Goal: Information Seeking & Learning: Learn about a topic

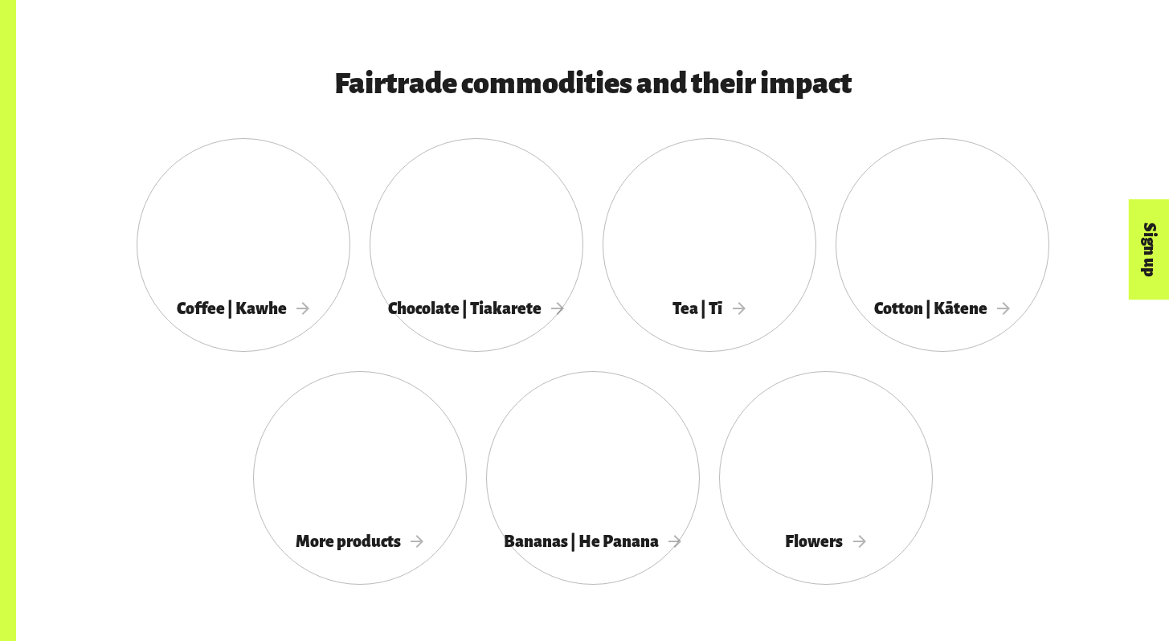
scroll to position [1421, 0]
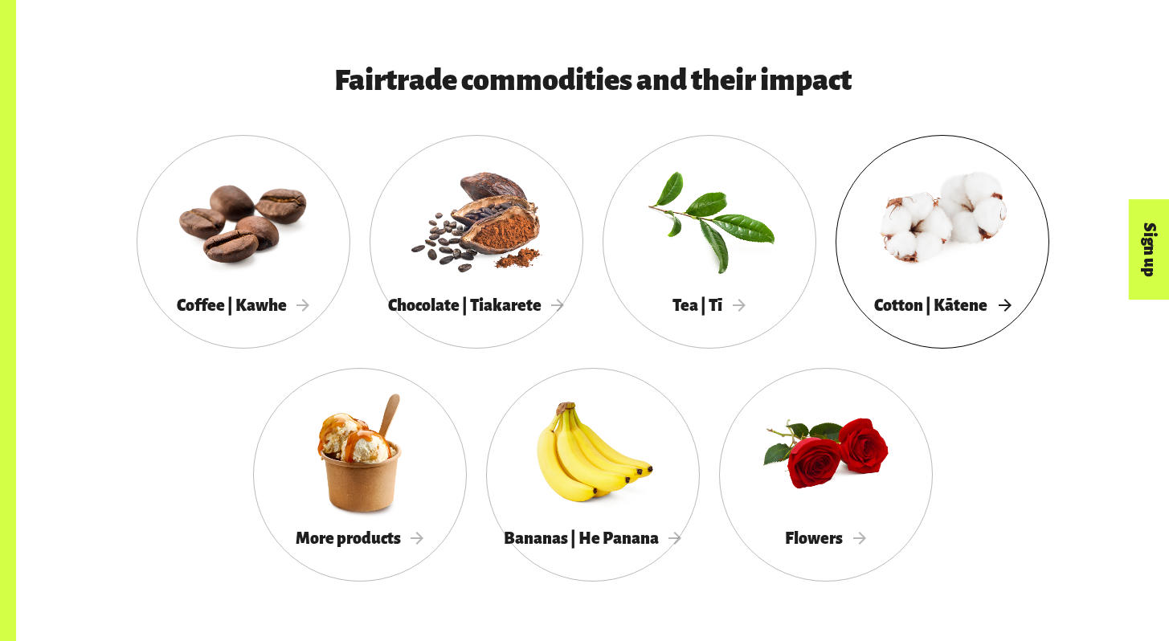
click at [954, 249] on div at bounding box center [942, 219] width 214 height 139
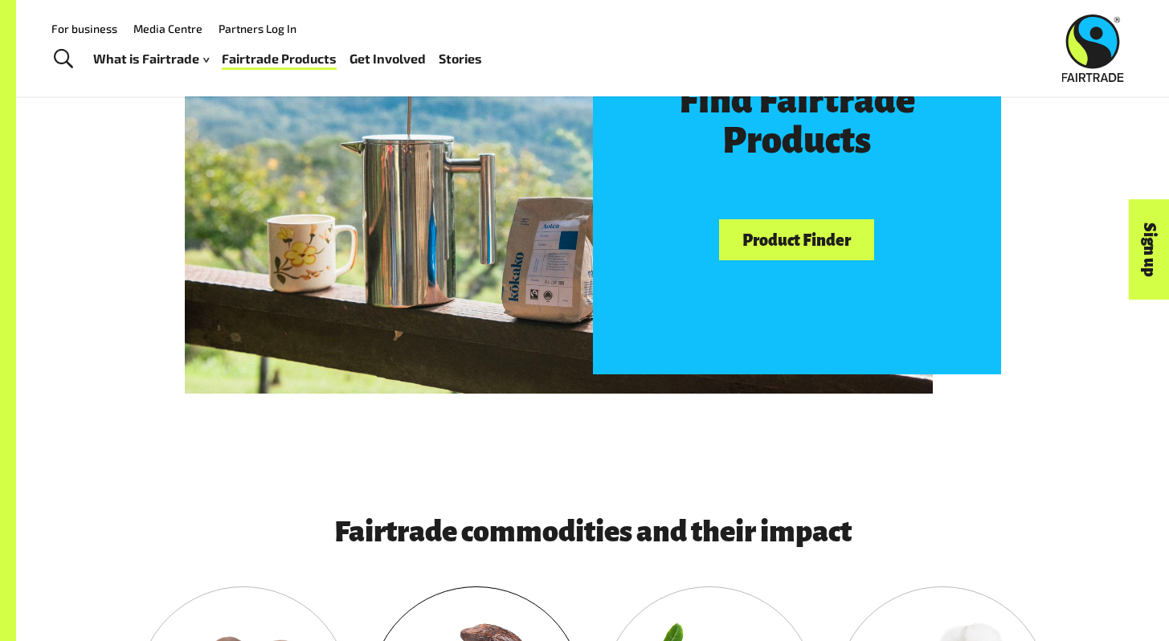
scroll to position [0, 0]
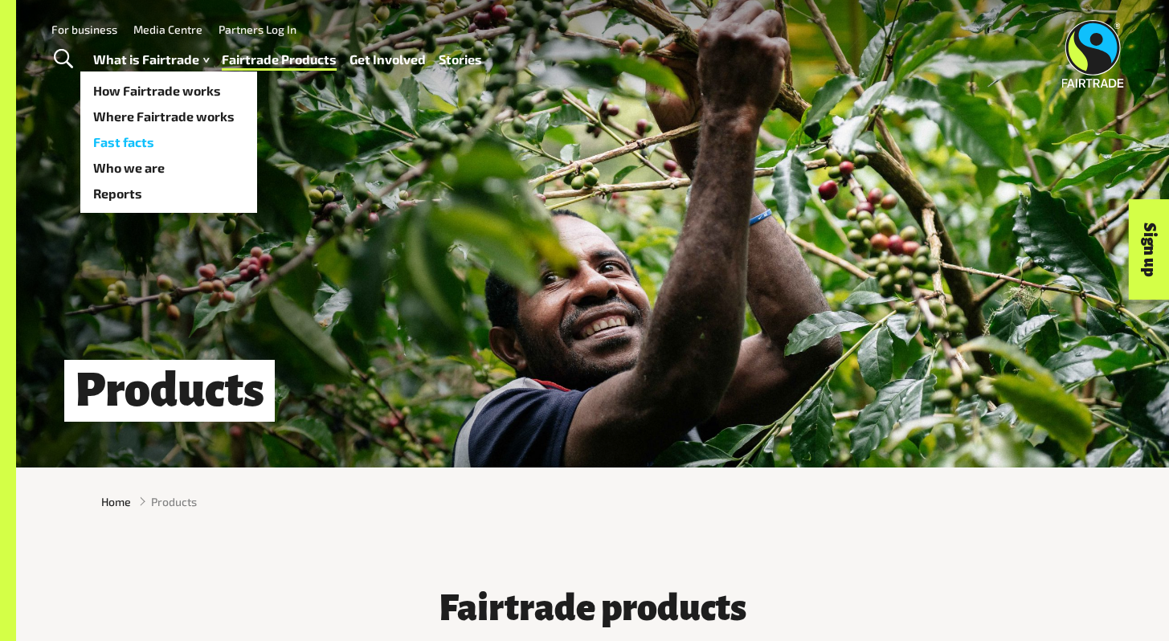
click at [149, 145] on link "Fast facts" at bounding box center [168, 142] width 177 height 26
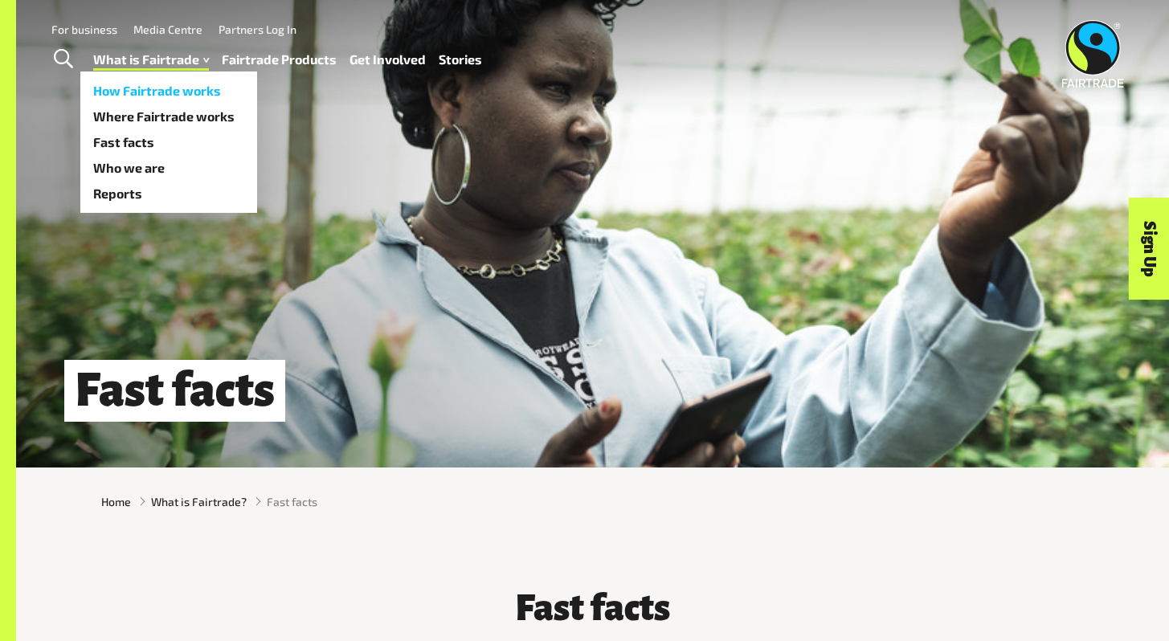
click at [186, 84] on link "How Fairtrade works" at bounding box center [168, 91] width 177 height 26
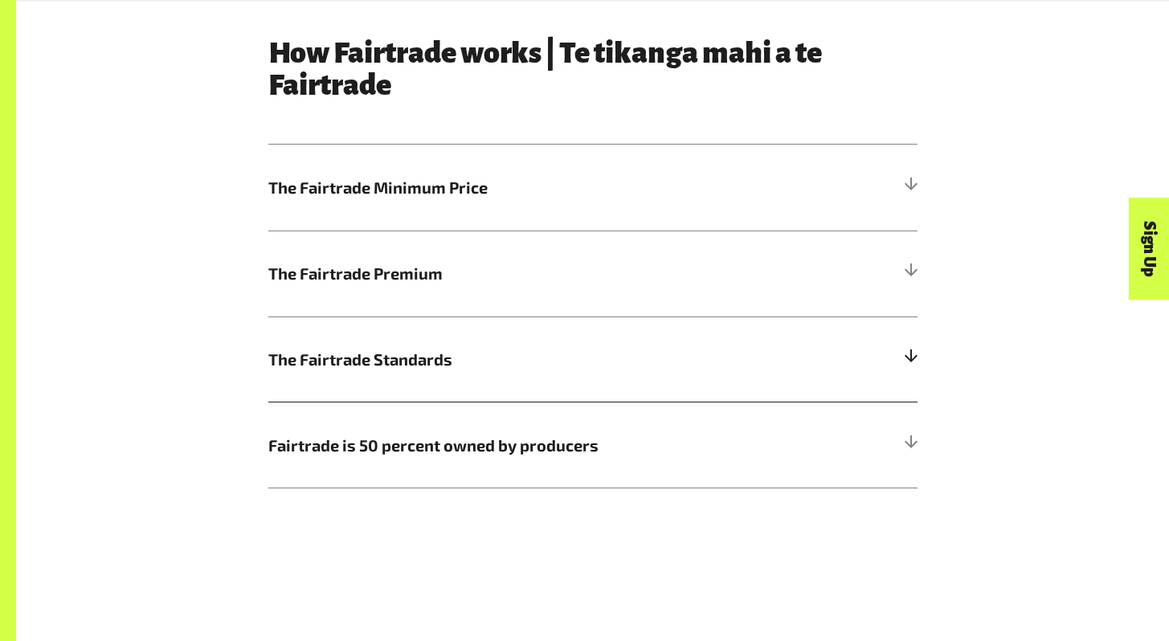
scroll to position [872, 0]
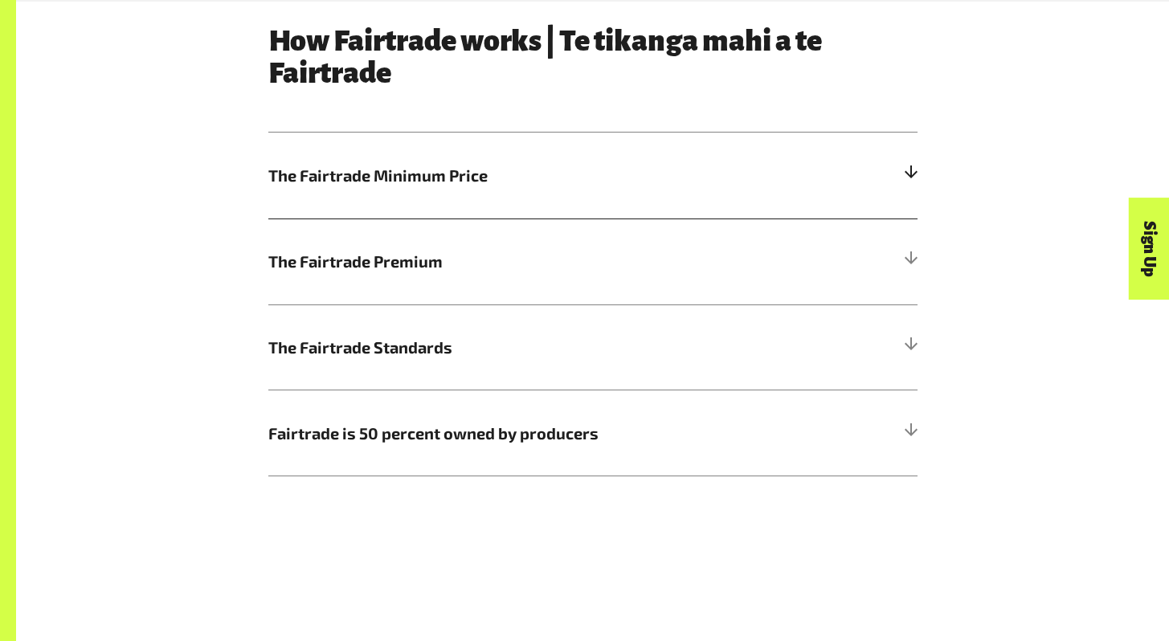
click at [504, 194] on h5 "The Fairtrade Minimum Price" at bounding box center [592, 176] width 649 height 86
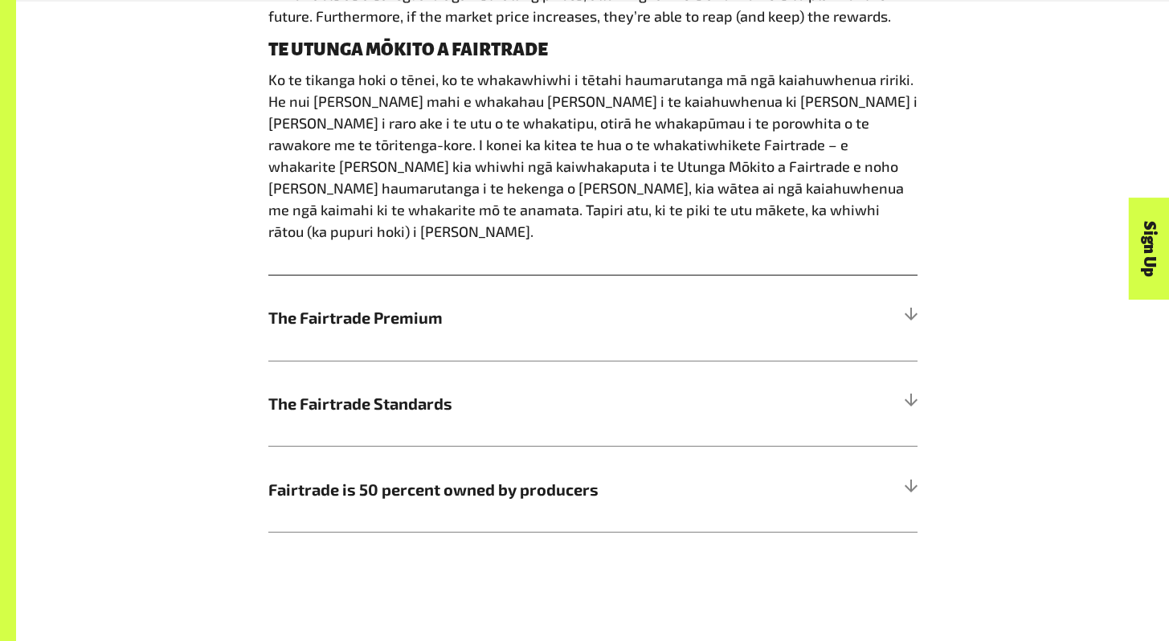
scroll to position [1260, 0]
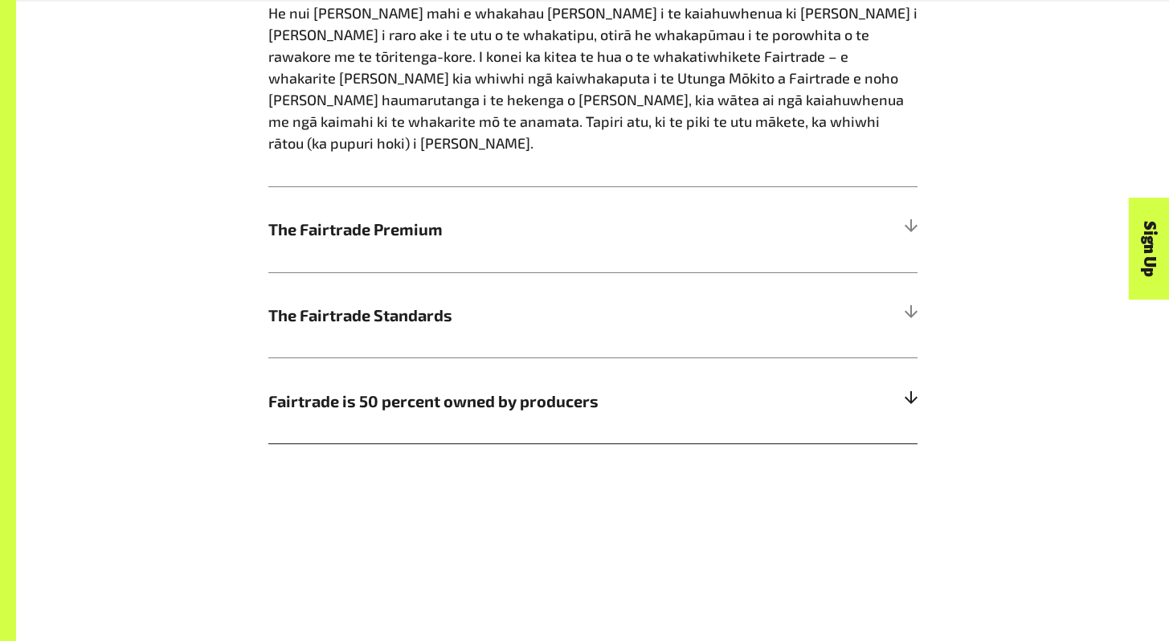
click at [476, 357] on h5 "Fairtrade is 50 percent owned by producers" at bounding box center [592, 400] width 649 height 86
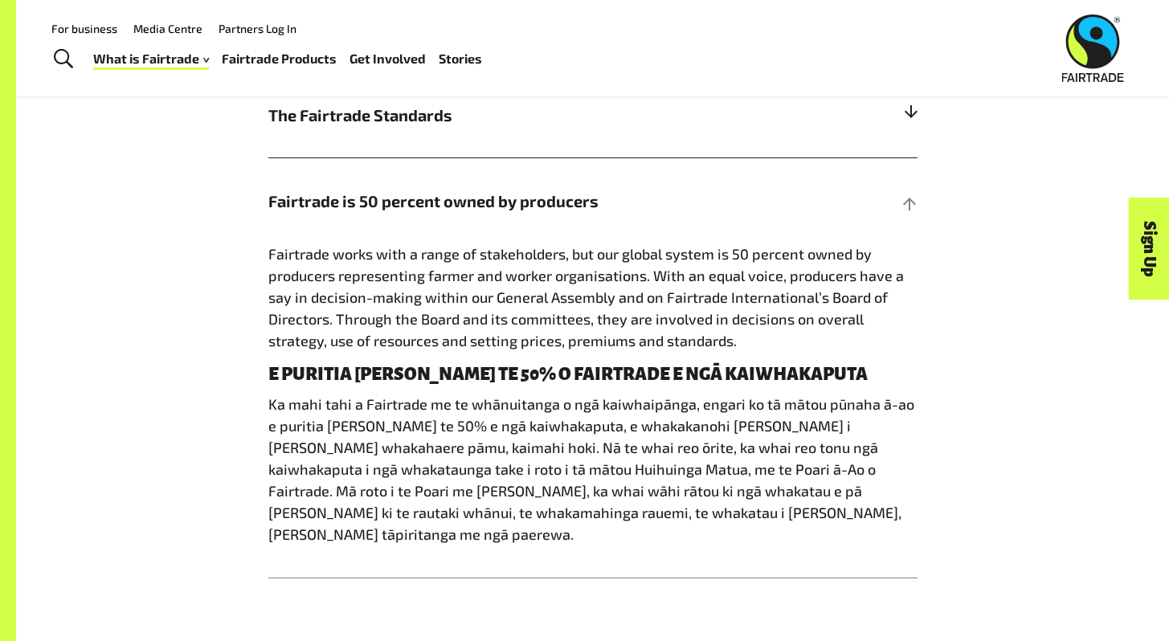
scroll to position [972, 0]
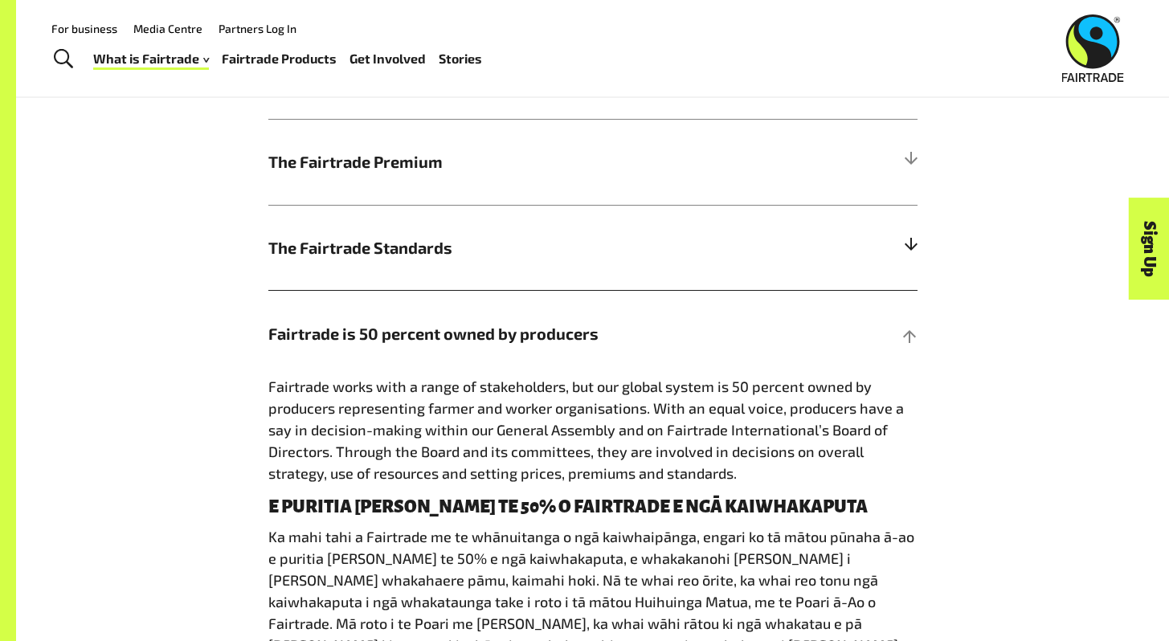
click at [538, 266] on h5 "The Fairtrade Standards" at bounding box center [592, 248] width 649 height 86
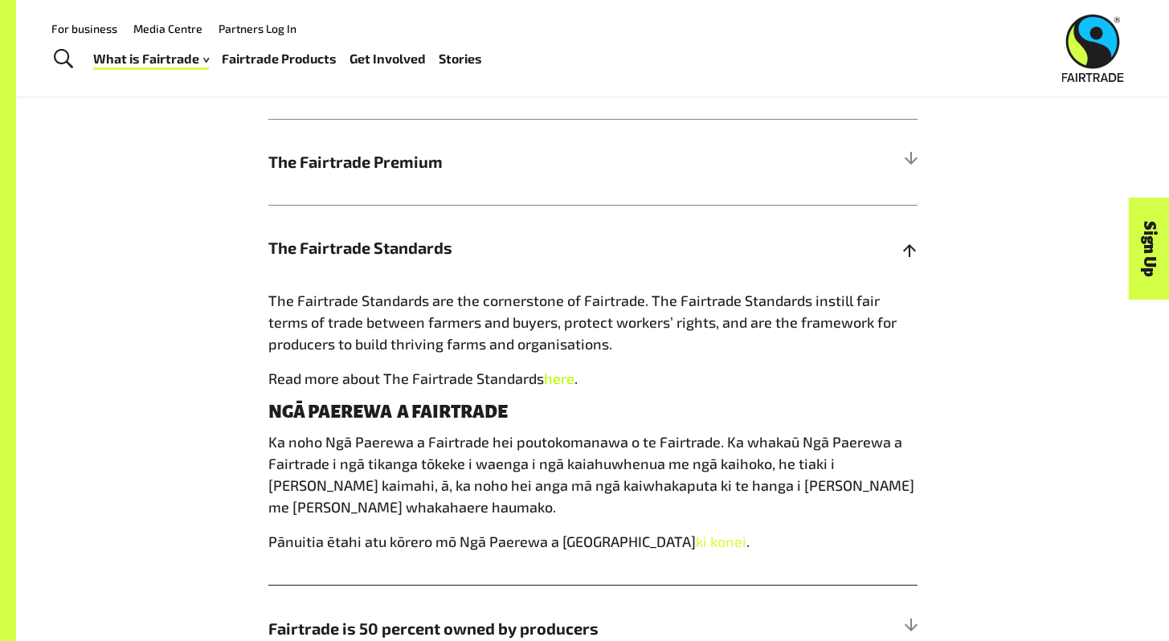
click at [550, 387] on link "here" at bounding box center [559, 378] width 31 height 18
